Goal: Information Seeking & Learning: Learn about a topic

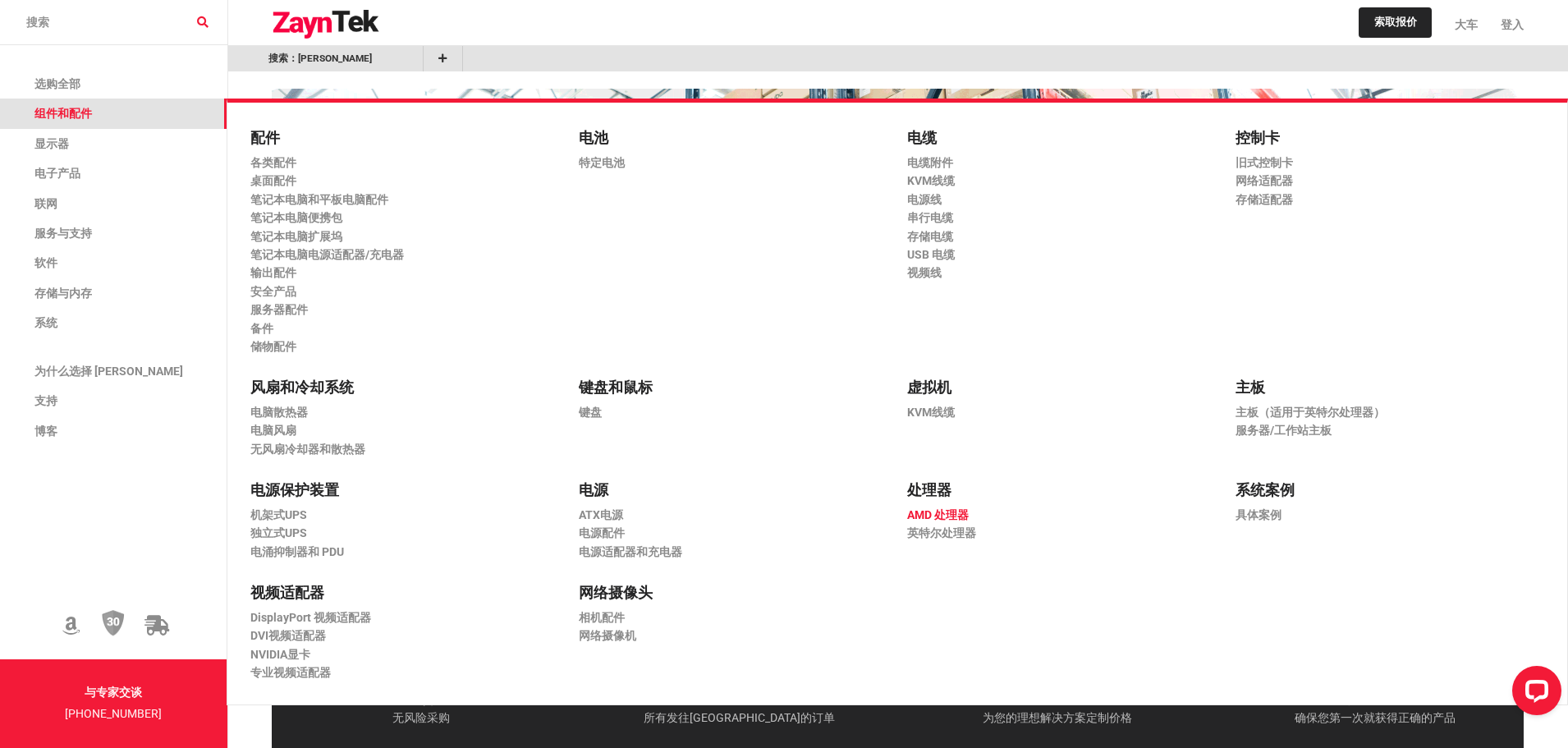
click at [959, 509] on font "AMD 处理器" at bounding box center [938, 515] width 61 height 13
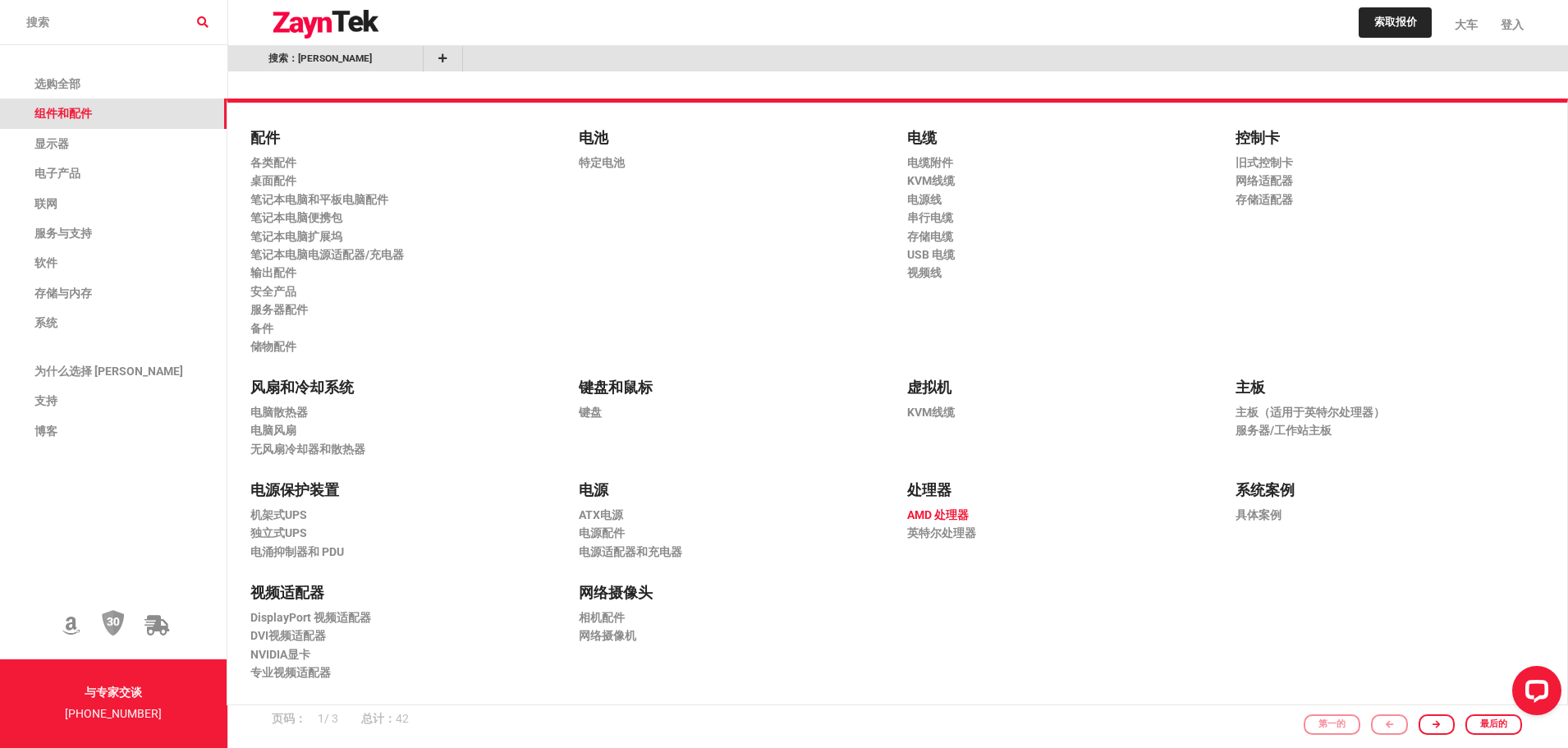
click at [932, 518] on font "AMD 处理器" at bounding box center [938, 515] width 61 height 13
click at [932, 517] on font "AMD 处理器" at bounding box center [938, 515] width 61 height 13
click at [935, 535] on font "英特尔处理器" at bounding box center [942, 533] width 69 height 13
click at [930, 527] on font "英特尔处理器" at bounding box center [942, 533] width 69 height 13
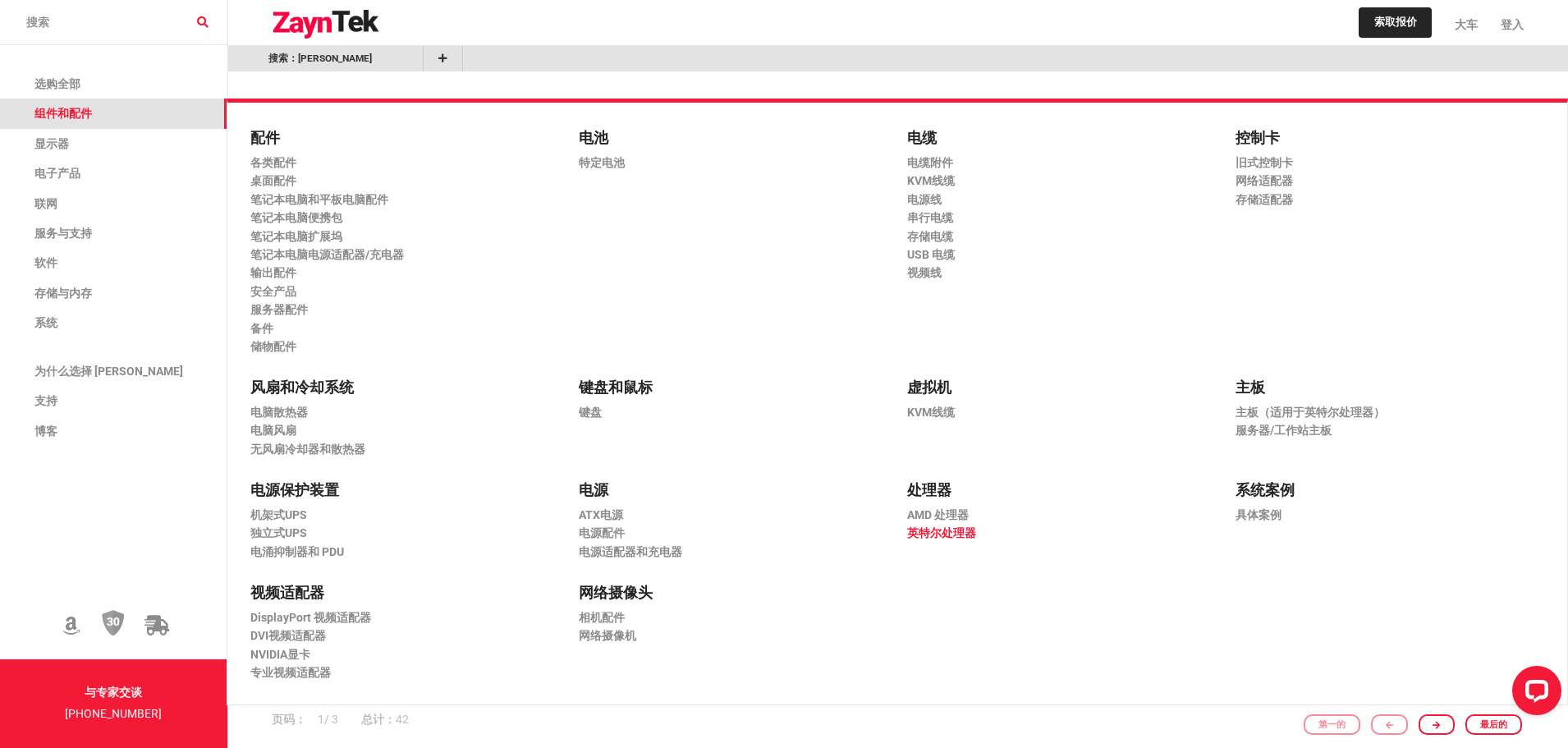
click at [930, 527] on font "英特尔处理器" at bounding box center [942, 533] width 69 height 13
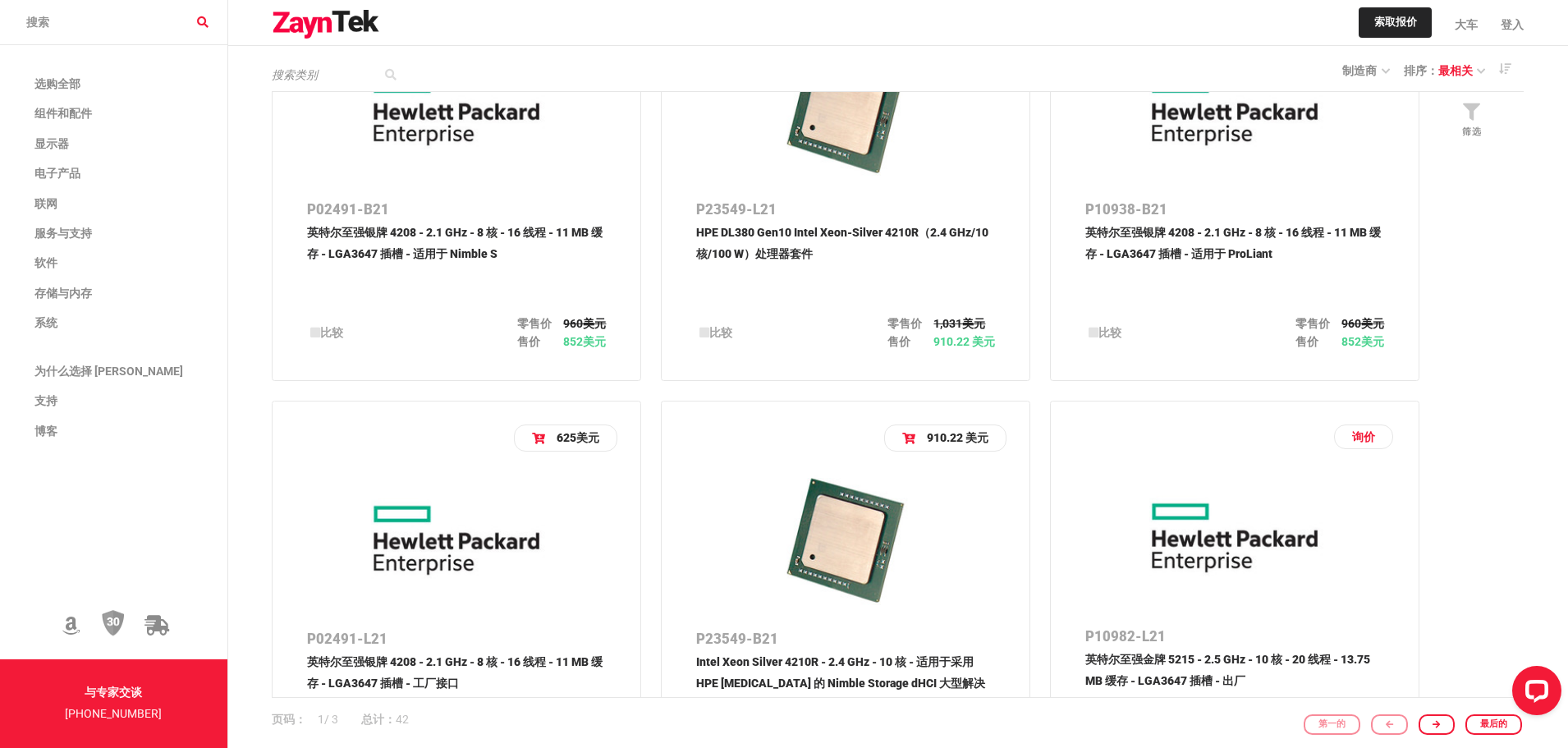
scroll to position [739, 0]
